Goal: Task Accomplishment & Management: Complete application form

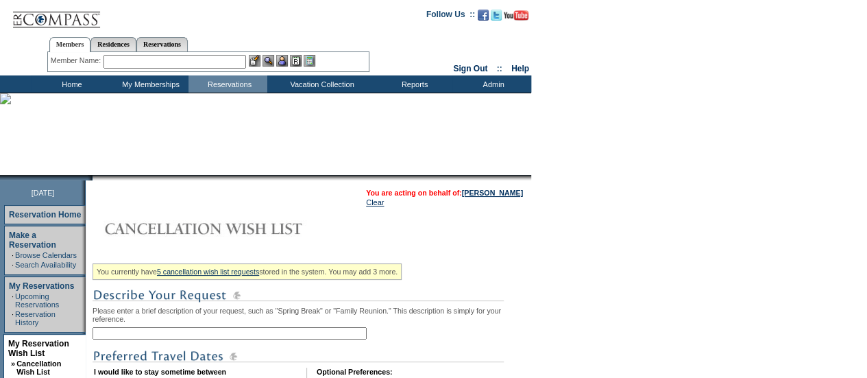
scroll to position [87, 0]
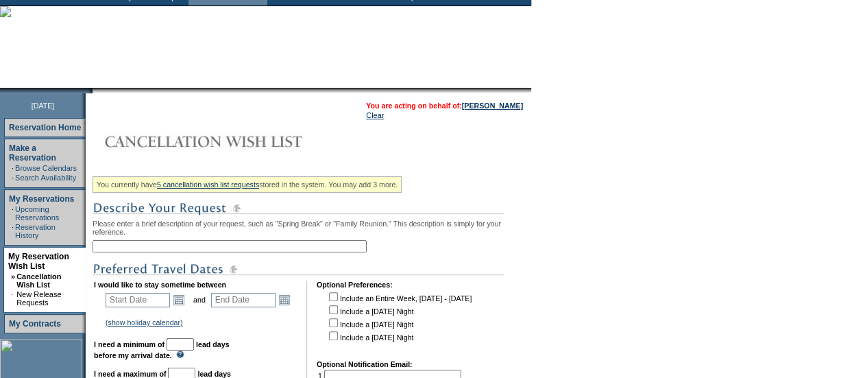
click at [118, 245] on input "text" at bounding box center [230, 246] width 274 height 12
type input "[PERSON_NAME] - March / [DATE]"
click at [185, 306] on link "Open the calendar popup." at bounding box center [178, 299] width 15 height 15
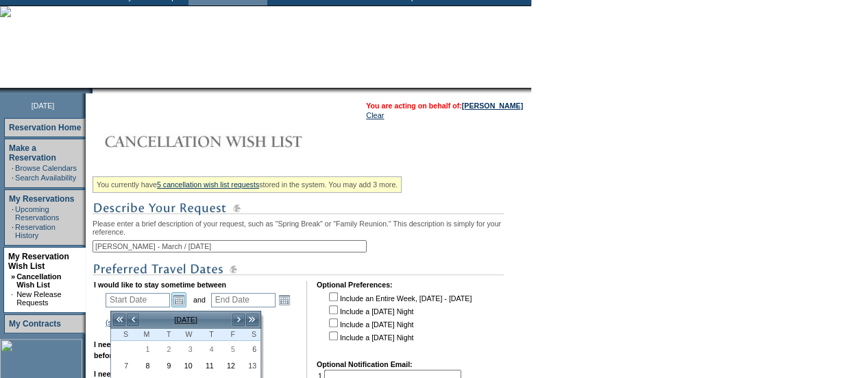
scroll to position [254, 0]
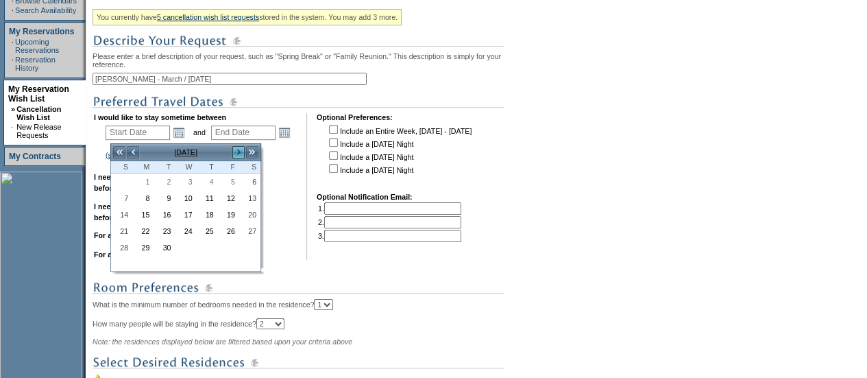
click at [237, 154] on link ">" at bounding box center [239, 152] width 14 height 14
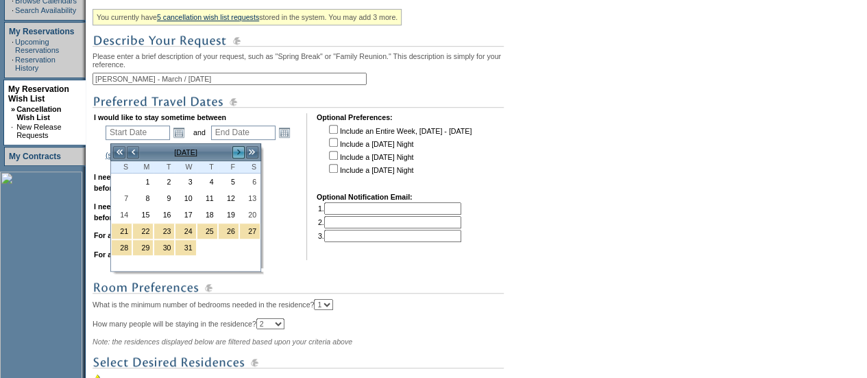
click at [237, 154] on link ">" at bounding box center [239, 152] width 14 height 14
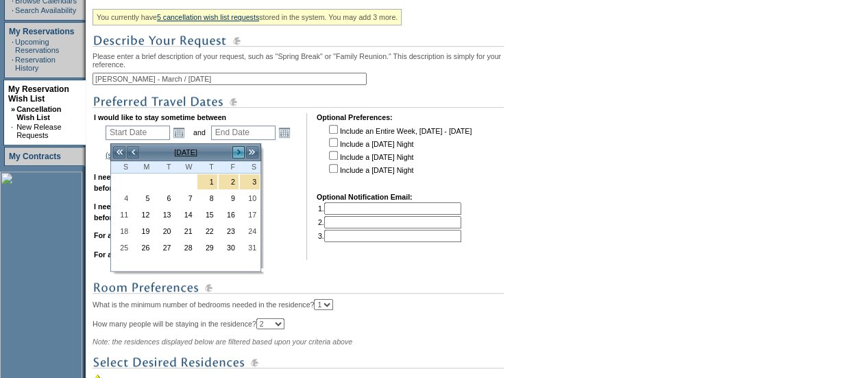
click at [237, 154] on link ">" at bounding box center [239, 152] width 14 height 14
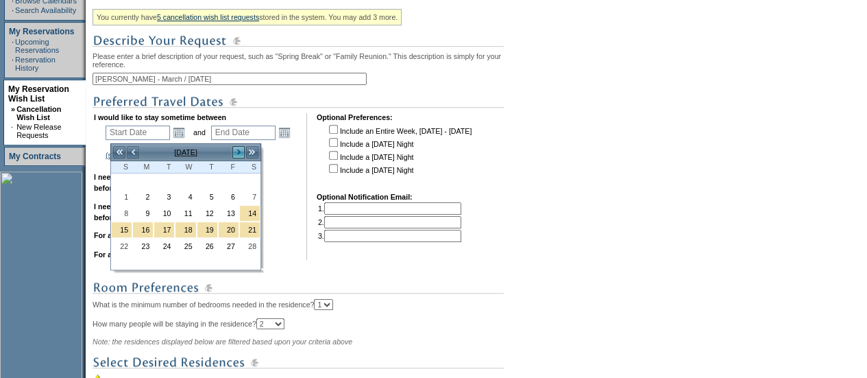
click at [237, 154] on link ">" at bounding box center [239, 152] width 14 height 14
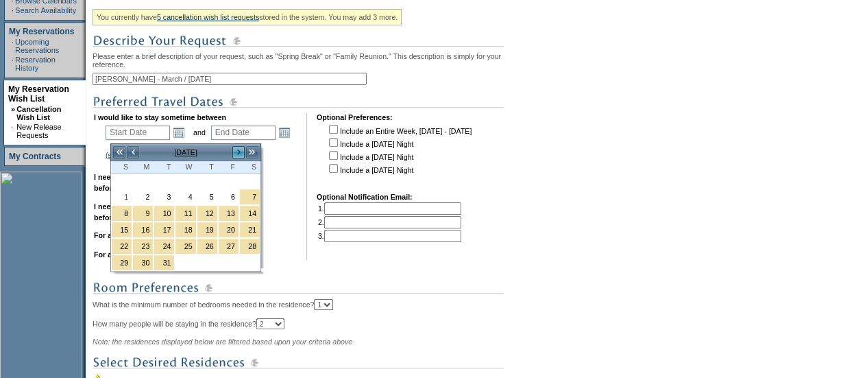
click at [237, 154] on link ">" at bounding box center [239, 152] width 14 height 14
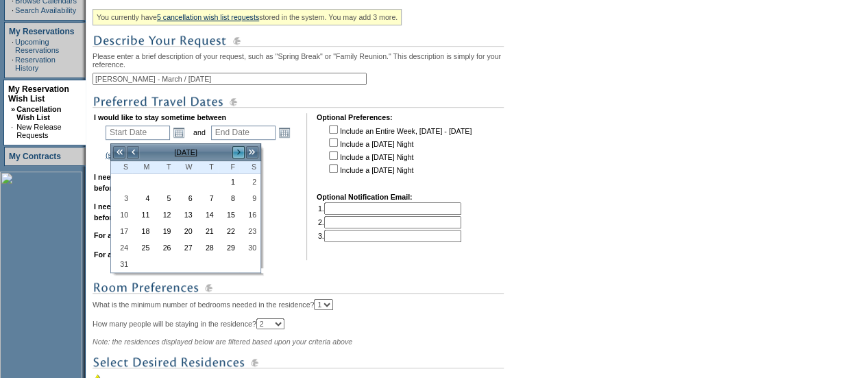
click at [237, 154] on link ">" at bounding box center [239, 152] width 14 height 14
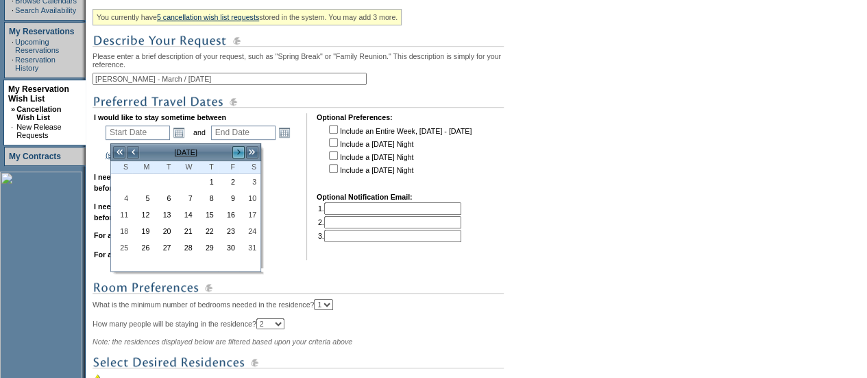
click at [237, 154] on link ">" at bounding box center [239, 152] width 14 height 14
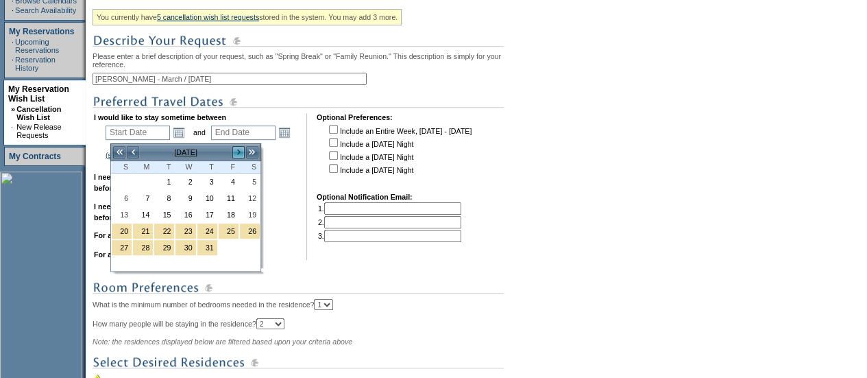
click at [237, 154] on link ">" at bounding box center [239, 152] width 14 height 14
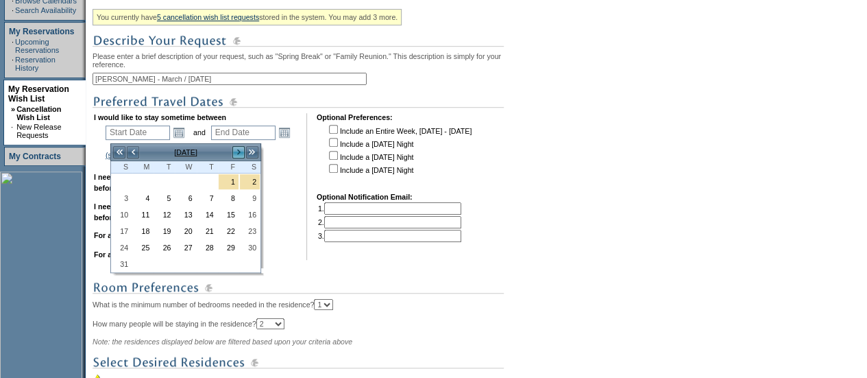
click at [237, 154] on link ">" at bounding box center [239, 152] width 14 height 14
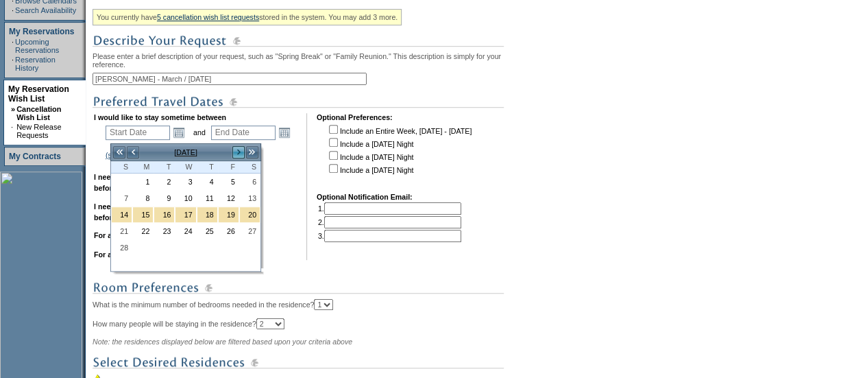
click at [237, 154] on link ">" at bounding box center [239, 152] width 14 height 14
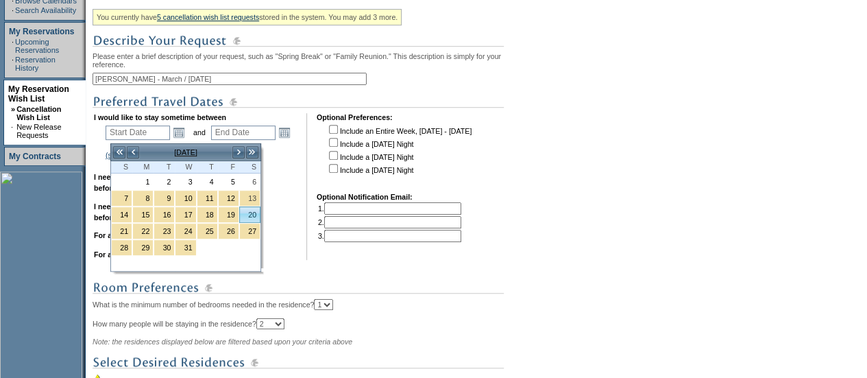
click at [252, 212] on link "20" at bounding box center [250, 214] width 20 height 15
click at [251, 208] on link "20" at bounding box center [250, 214] width 20 height 15
type input "[DATE]"
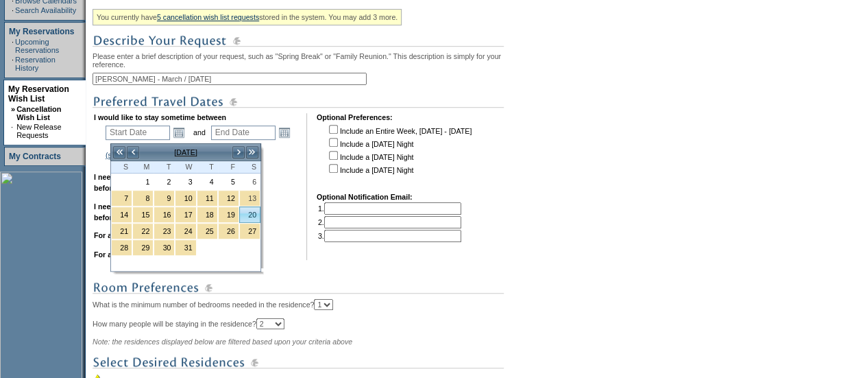
type input "[DATE]"
type input "565"
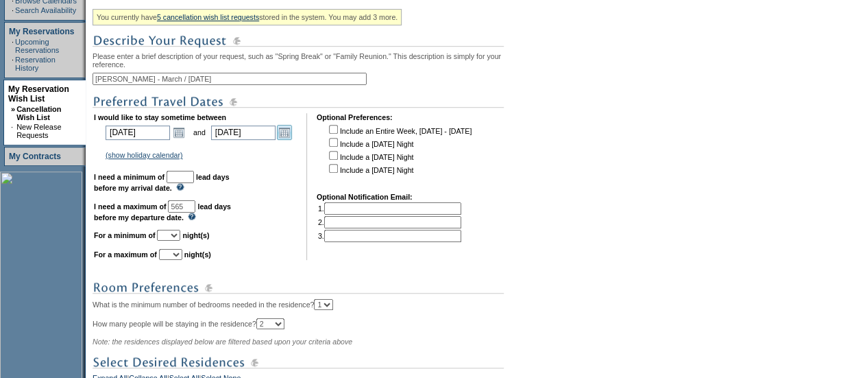
click at [292, 135] on link "Open the calendar popup." at bounding box center [284, 132] width 15 height 15
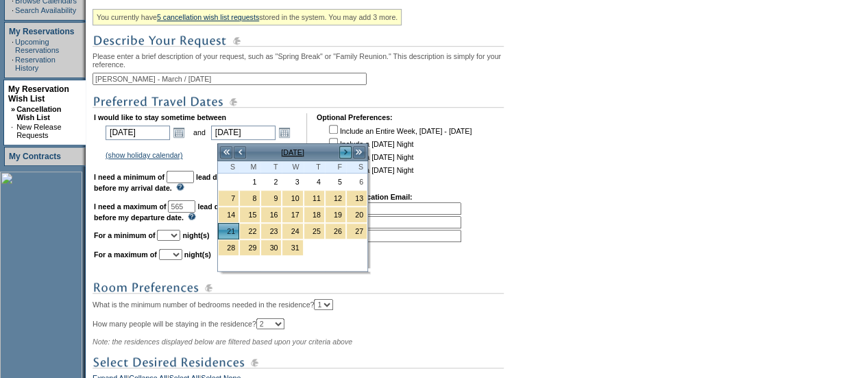
click at [346, 151] on link ">" at bounding box center [346, 152] width 14 height 14
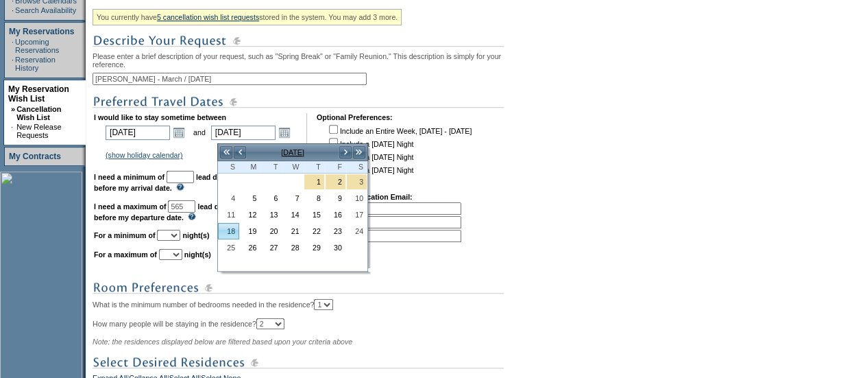
click at [234, 230] on link "18" at bounding box center [229, 230] width 20 height 15
type input "[DATE]"
type input "593"
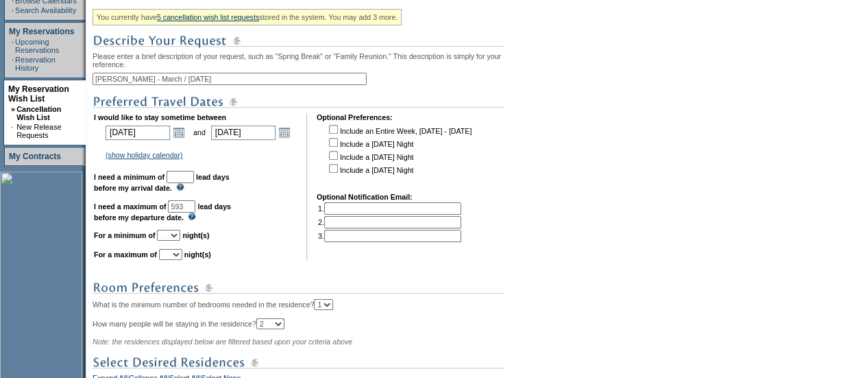
click at [191, 183] on input "text" at bounding box center [180, 177] width 27 height 12
type input "30"
click at [337, 130] on input "checkbox" at bounding box center [333, 129] width 9 height 9
checkbox input "true"
select select "7"
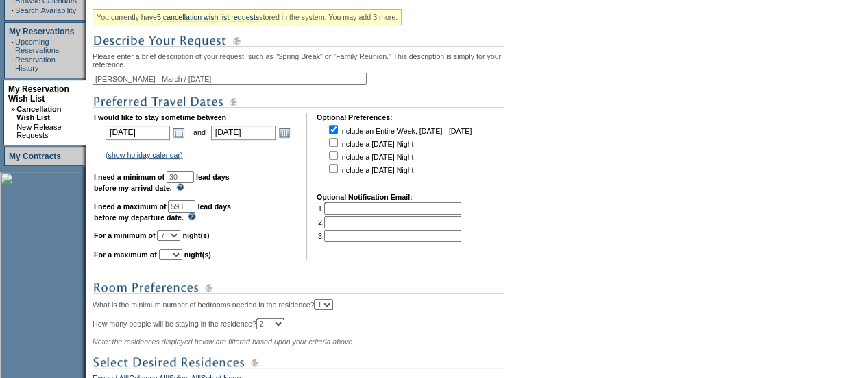
click at [182, 260] on select "1 2 3 4 5 6 7 8 9 10 11 12 13 14" at bounding box center [170, 254] width 23 height 11
select select "7"
click at [175, 255] on select "1 2 3 4 5 6 7 8 9 10 11 12 13 14" at bounding box center [170, 254] width 23 height 11
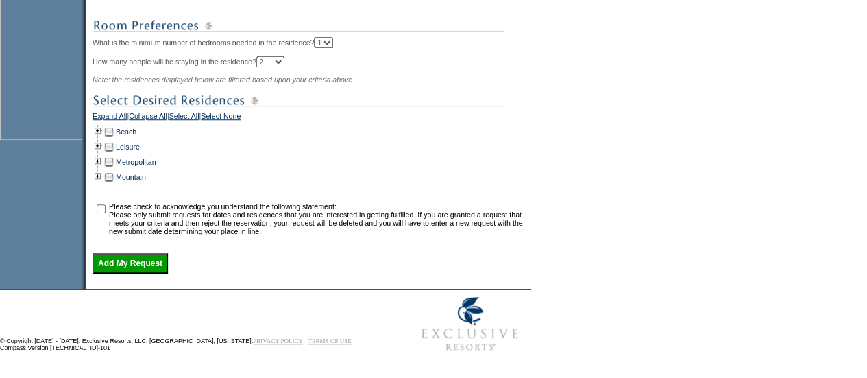
scroll to position [515, 0]
click at [101, 140] on td at bounding box center [98, 132] width 11 height 15
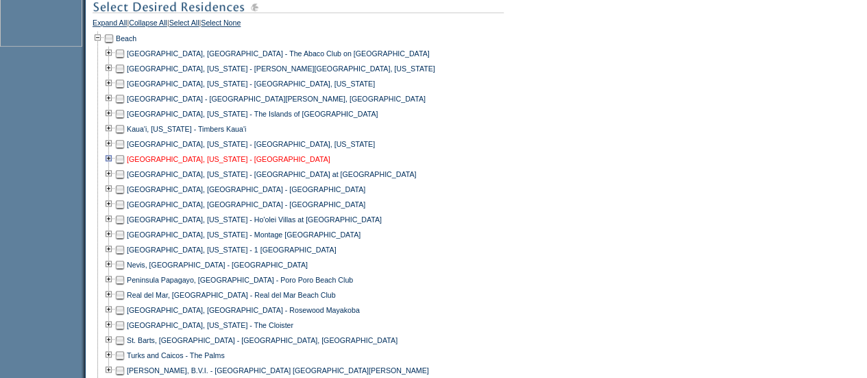
scroll to position [713, 0]
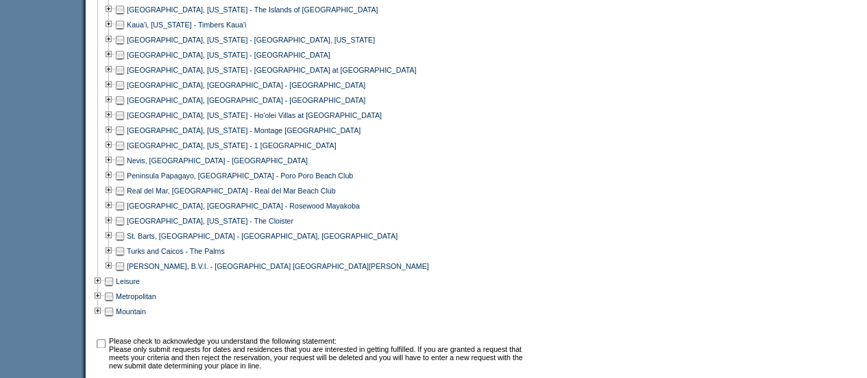
click at [123, 213] on td at bounding box center [119, 205] width 11 height 15
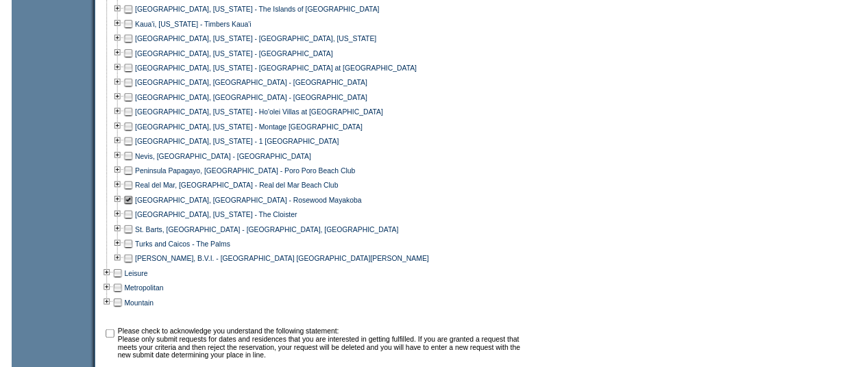
scroll to position [824, 0]
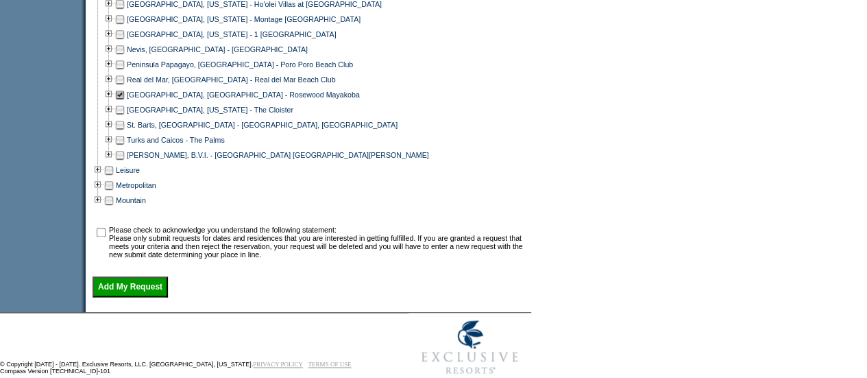
click at [104, 236] on input "checkbox" at bounding box center [101, 232] width 9 height 9
checkbox input "true"
click at [124, 289] on input "Add My Request" at bounding box center [130, 286] width 75 height 21
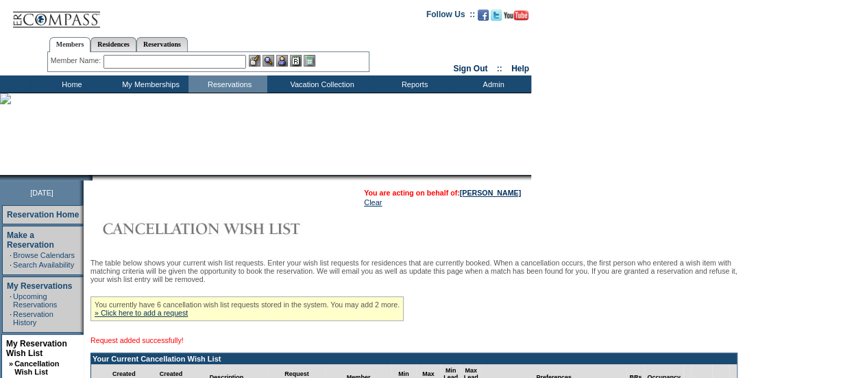
scroll to position [152, 0]
